Goal: Task Accomplishment & Management: Manage account settings

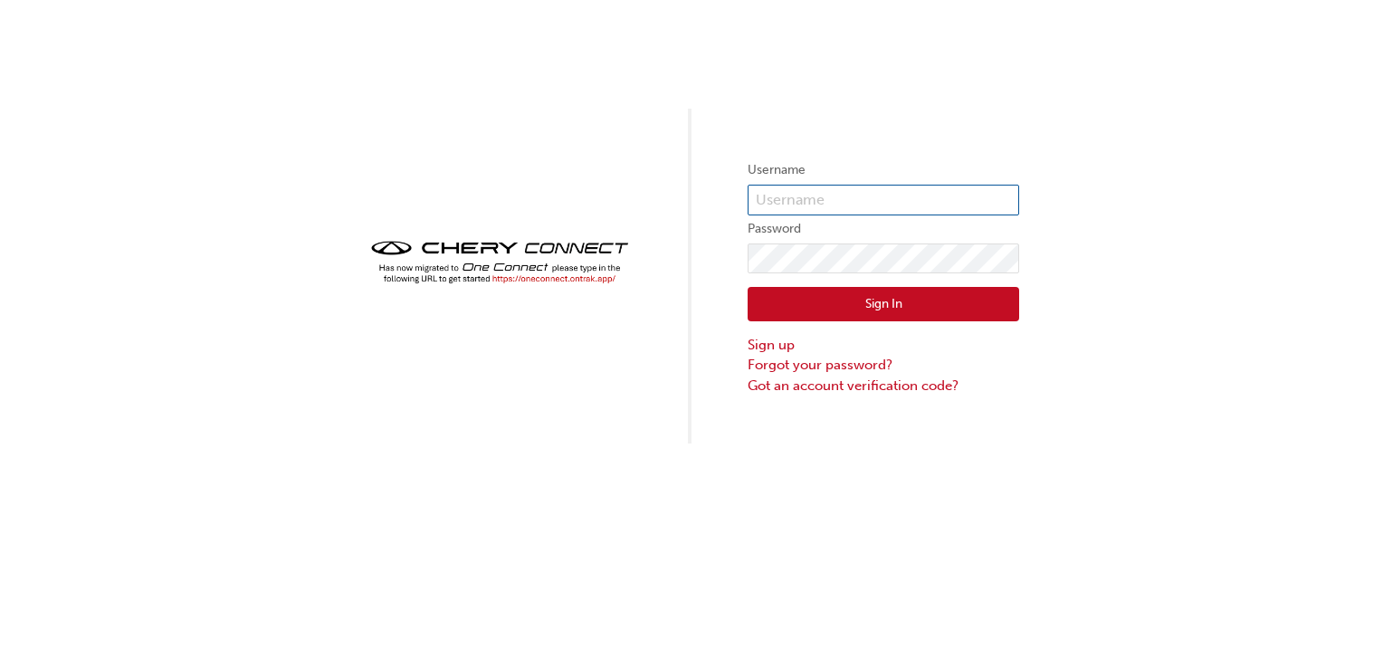
click at [840, 195] on input "text" at bounding box center [884, 200] width 272 height 31
type input "ONE00301"
click at [842, 306] on button "Sign In" at bounding box center [884, 304] width 272 height 34
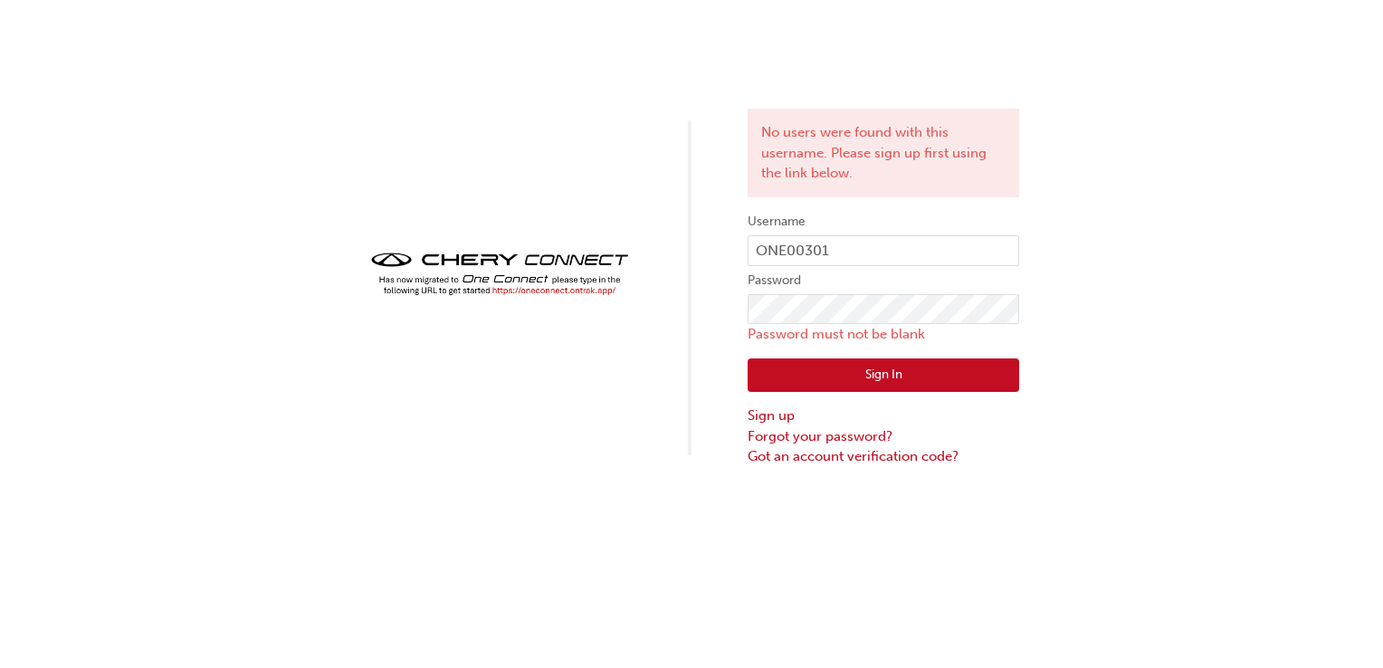
click at [844, 230] on label "Username" at bounding box center [884, 222] width 272 height 22
click at [854, 244] on input "ONE00301" at bounding box center [884, 250] width 272 height 31
type input "O"
